Goal: Task Accomplishment & Management: Use online tool/utility

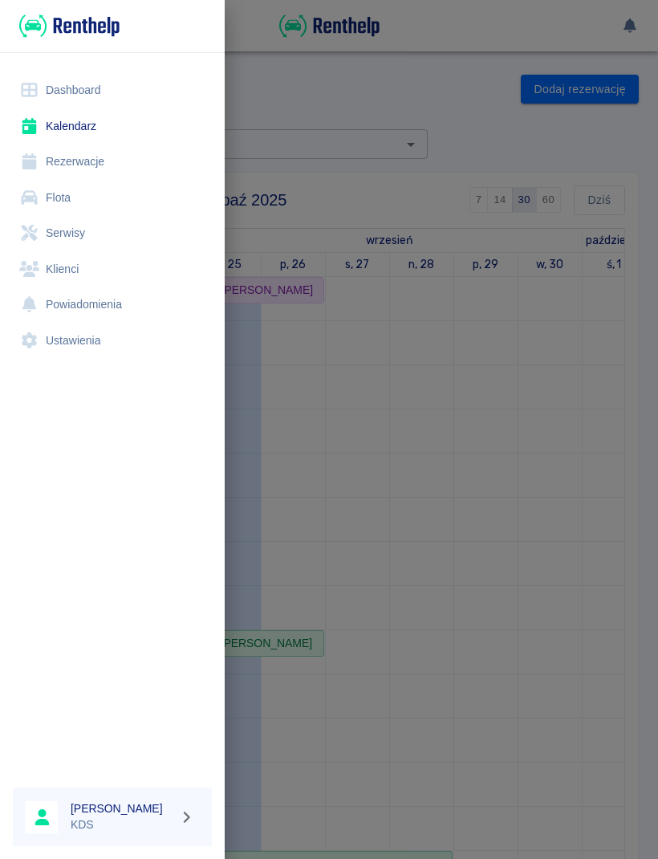
scroll to position [245, 0]
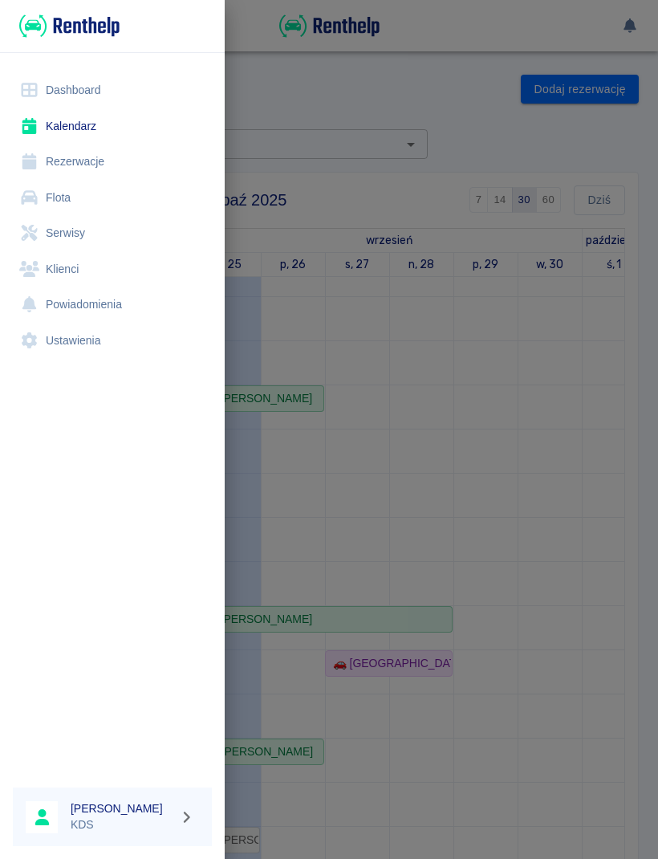
click at [85, 122] on link "Kalendarz" at bounding box center [112, 126] width 199 height 36
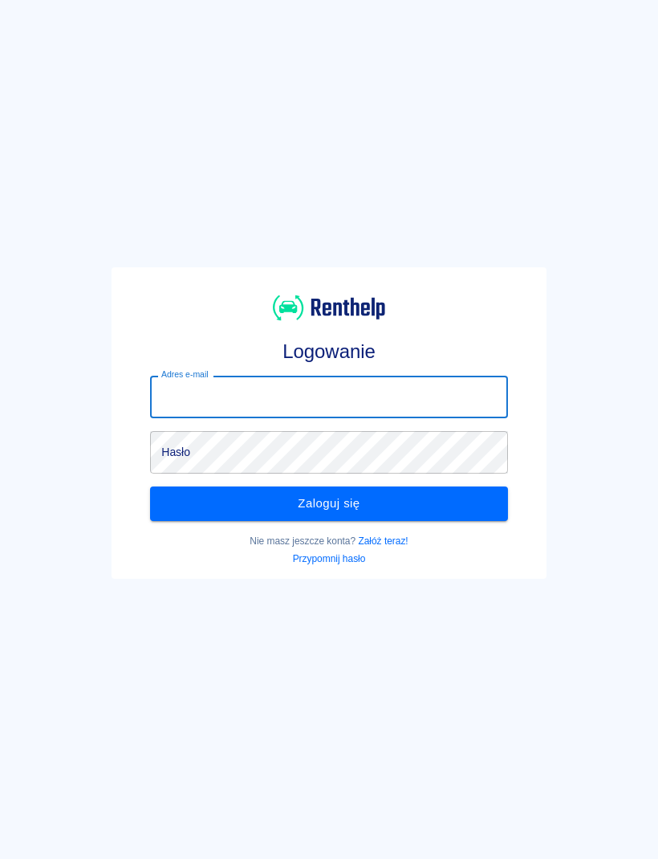
click at [314, 390] on input "Adres e-mail" at bounding box center [328, 397] width 357 height 43
click at [271, 401] on input "Adres e-mail" at bounding box center [328, 397] width 357 height 43
click at [234, 387] on input "Adres e-mail" at bounding box center [328, 397] width 357 height 43
click at [307, 389] on input "Adres e-mail" at bounding box center [328, 397] width 357 height 43
click at [296, 398] on input "Adres e-mail" at bounding box center [328, 397] width 357 height 43
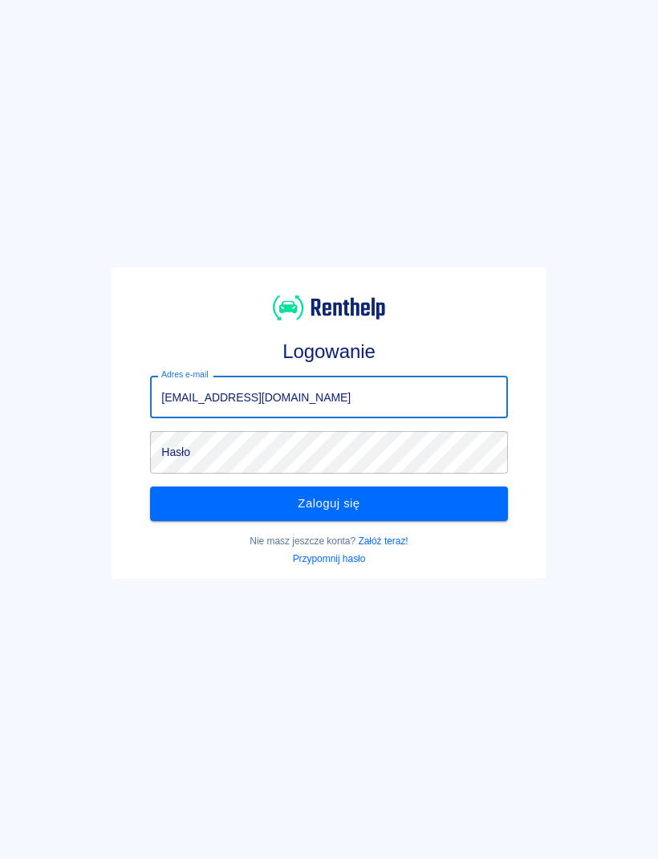
type input "[EMAIL_ADDRESS][DOMAIN_NAME]"
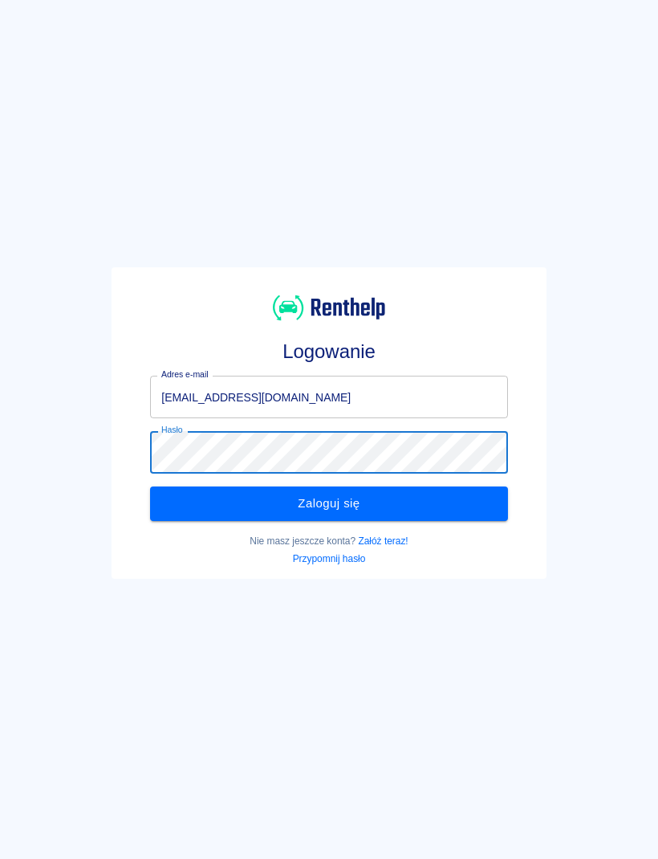
click at [372, 508] on button "Zaloguj się" at bounding box center [328, 504] width 357 height 34
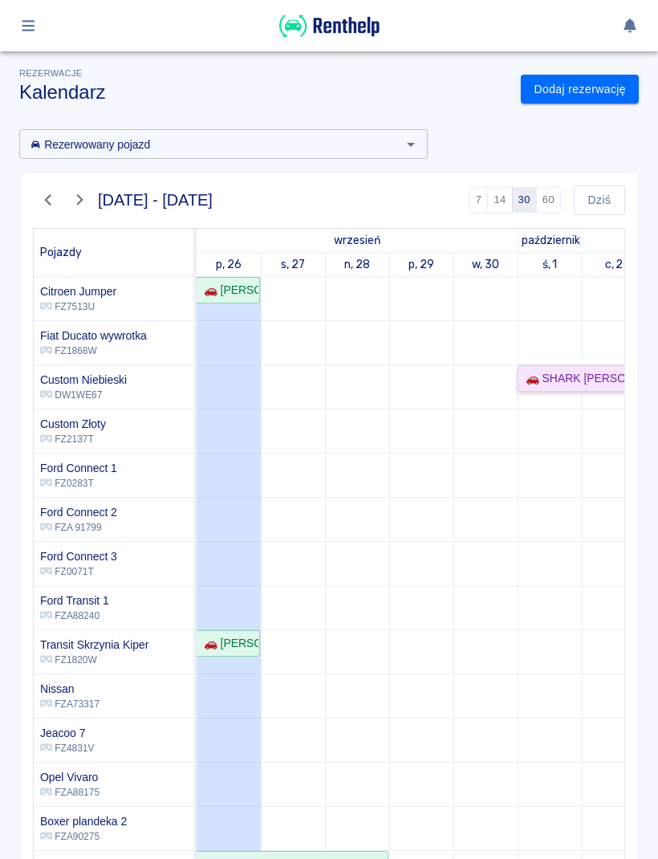
click at [587, 377] on div "🚗 SHARK [PERSON_NAME] - [PERSON_NAME]" at bounding box center [613, 378] width 189 height 17
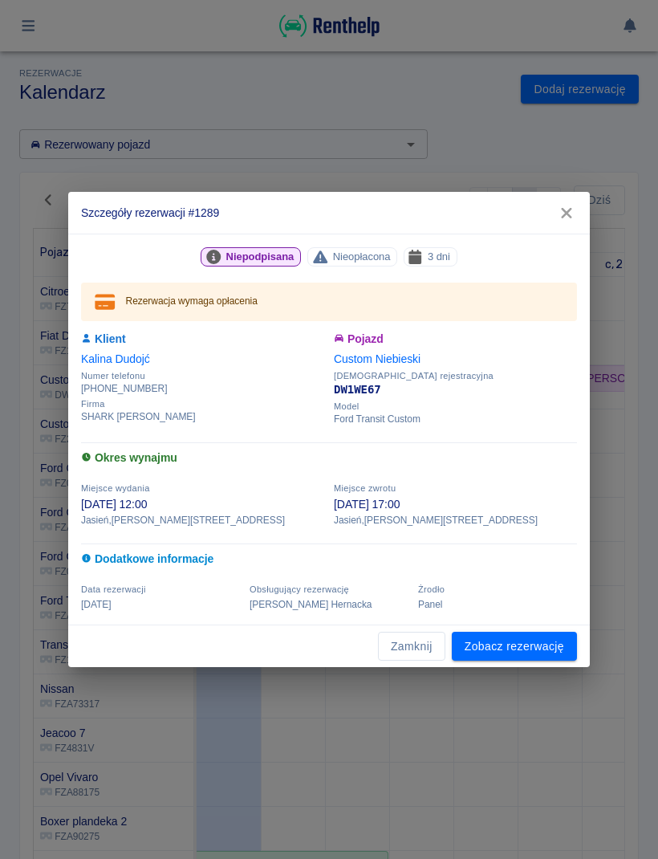
click at [531, 647] on link "Zobacz rezerwację" at bounding box center [514, 647] width 125 height 30
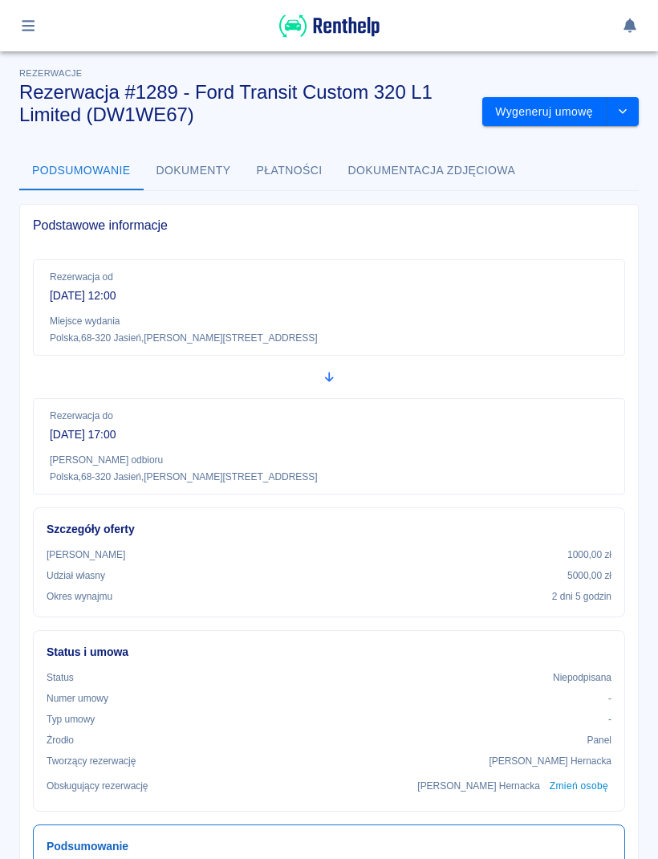
click at [549, 112] on button "Wygeneruj umowę" at bounding box center [544, 112] width 124 height 30
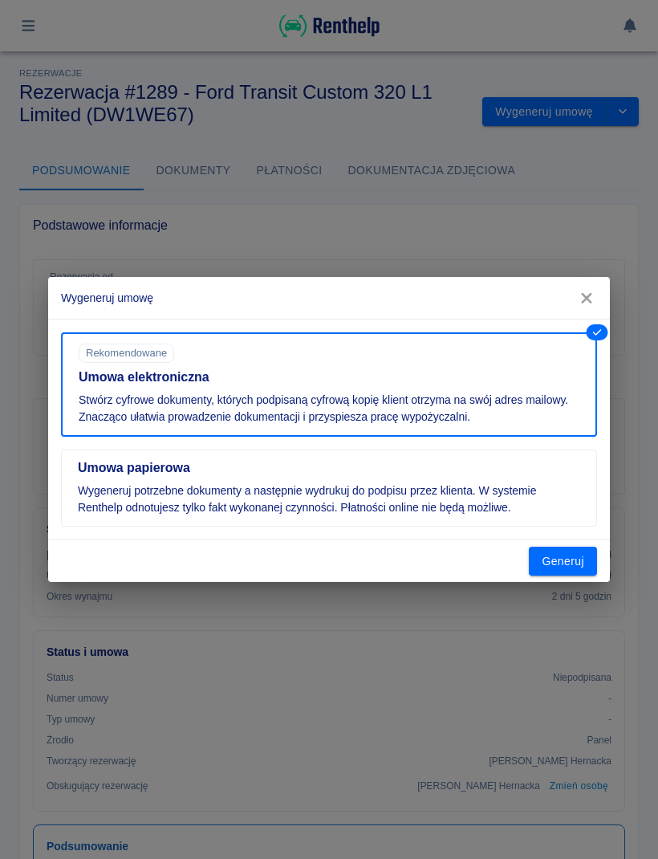
click at [570, 564] on button "Generuj" at bounding box center [563, 562] width 68 height 30
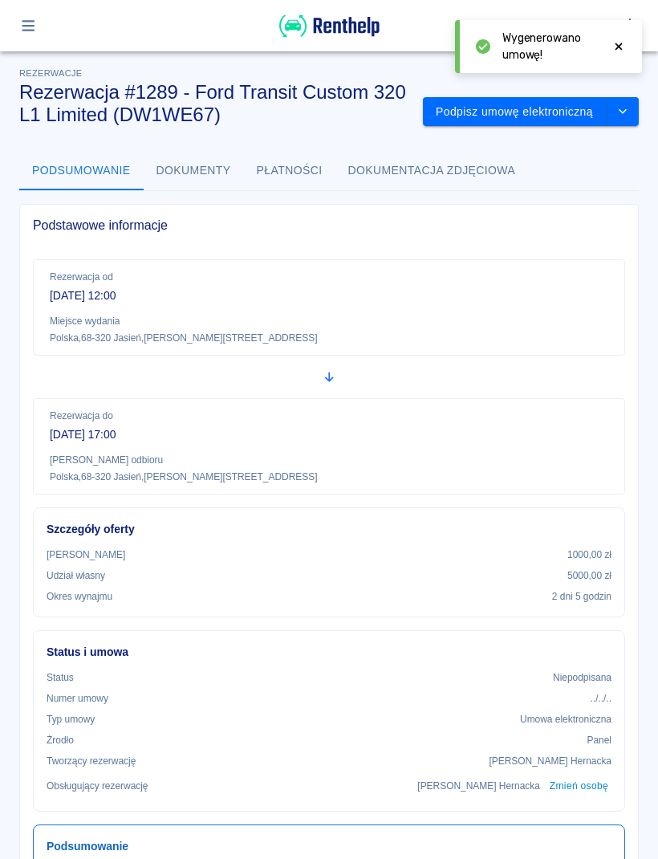
click at [521, 109] on button "Podpisz umowę elektroniczną" at bounding box center [515, 112] width 184 height 30
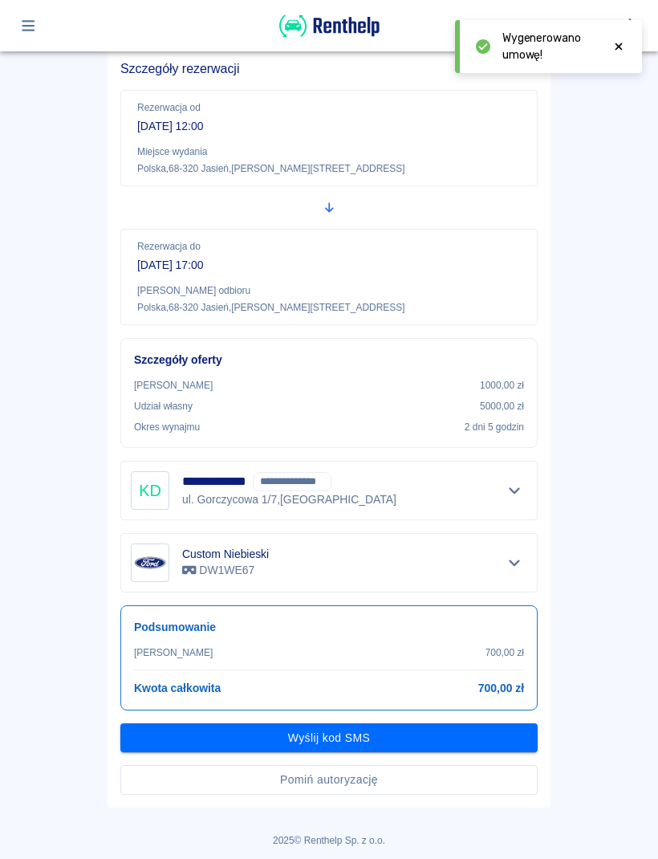
scroll to position [122, 0]
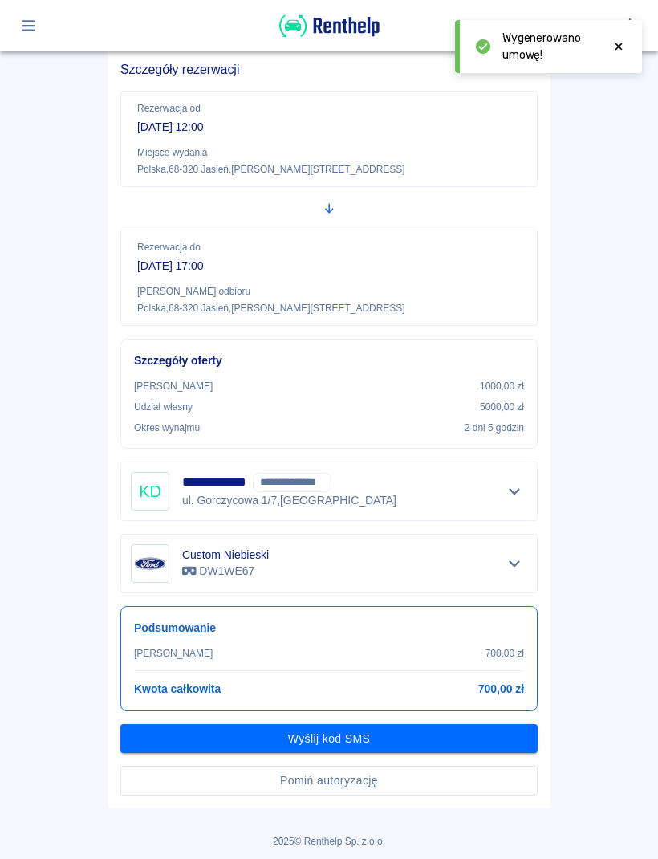
click at [365, 782] on button "Pomiń autoryzację" at bounding box center [328, 781] width 417 height 30
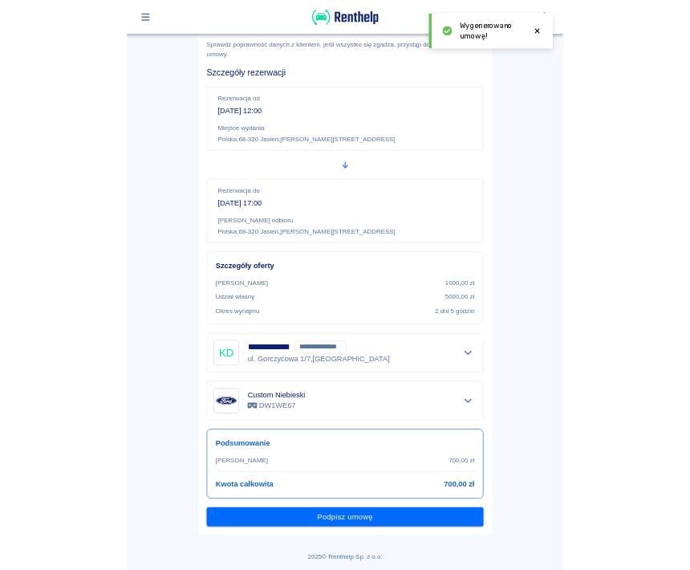
scroll to position [80, 0]
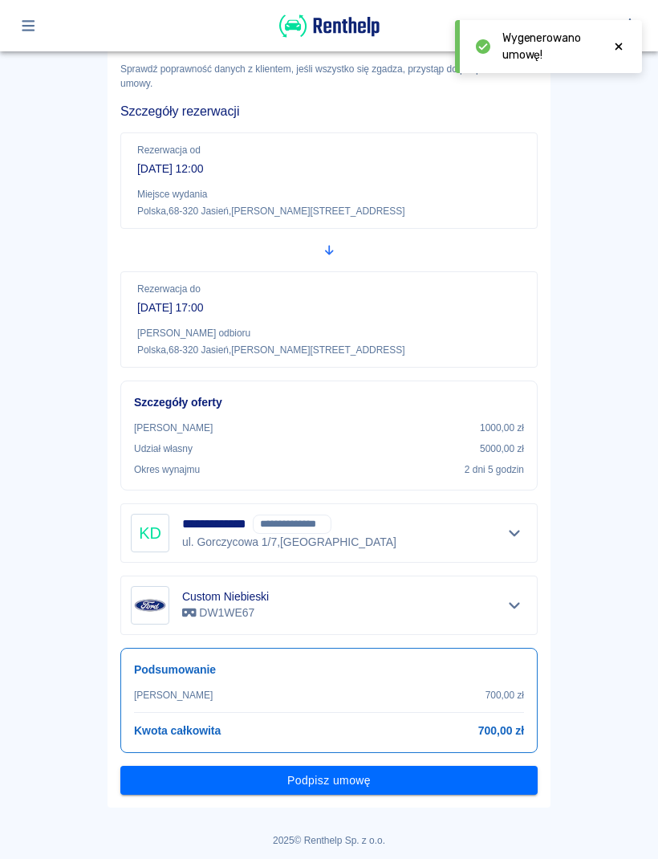
click at [374, 780] on button "Podpisz umowę" at bounding box center [328, 781] width 417 height 30
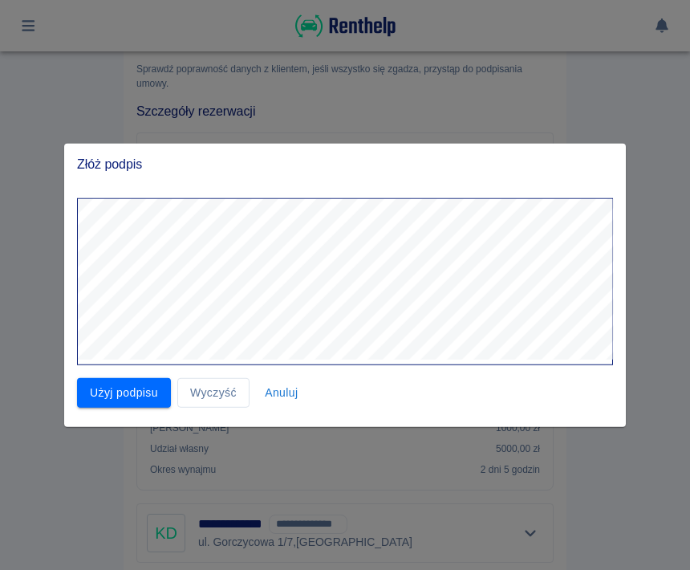
click at [130, 397] on button "Użyj podpisu" at bounding box center [124, 393] width 94 height 30
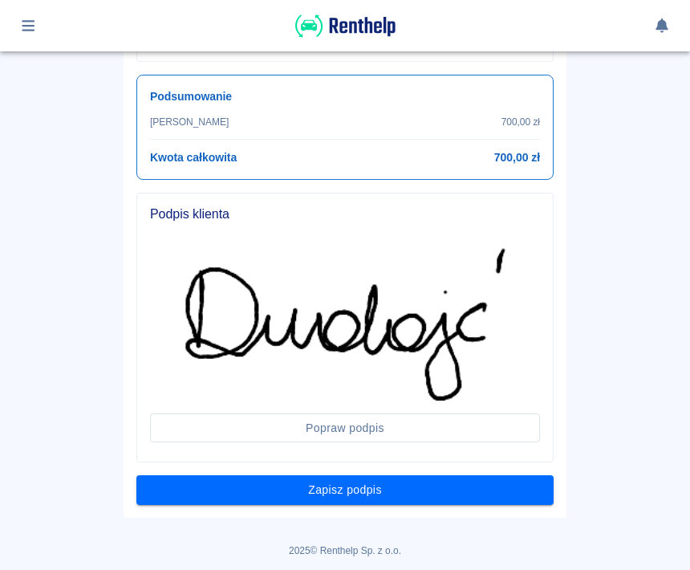
scroll to position [652, 0]
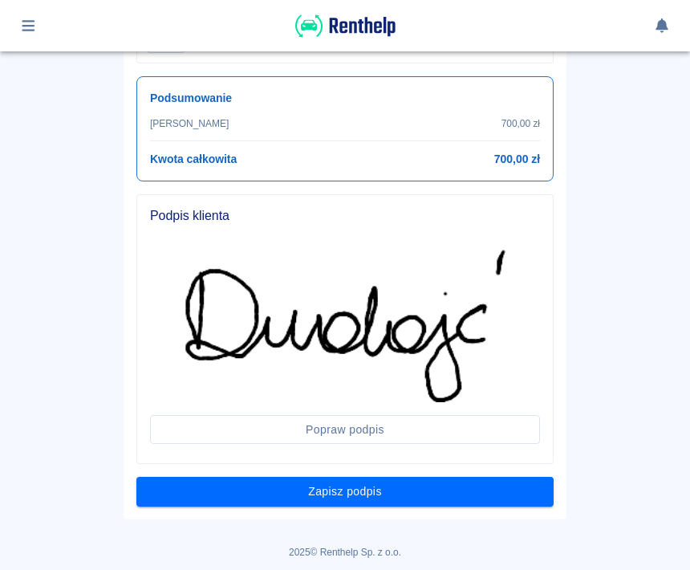
click at [401, 492] on button "Zapisz podpis" at bounding box center [344, 492] width 417 height 30
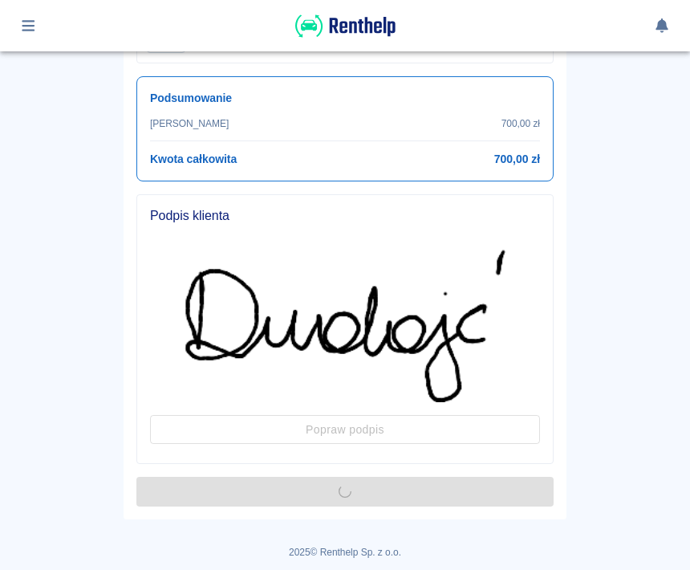
scroll to position [0, 0]
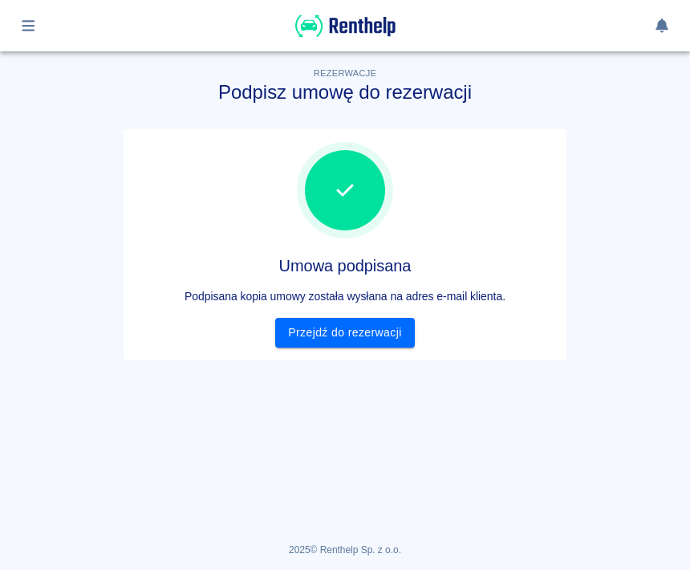
click at [384, 335] on link "Przejdź do rezerwacji" at bounding box center [344, 333] width 139 height 30
